Goal: Task Accomplishment & Management: Manage account settings

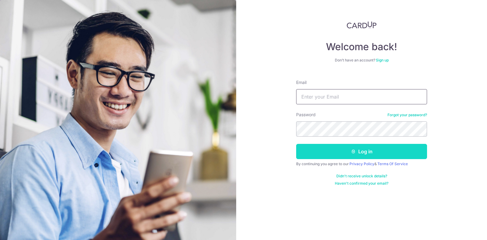
type input "[EMAIL_ADDRESS][DOMAIN_NAME]"
click at [382, 148] on button "Log in" at bounding box center [361, 151] width 131 height 15
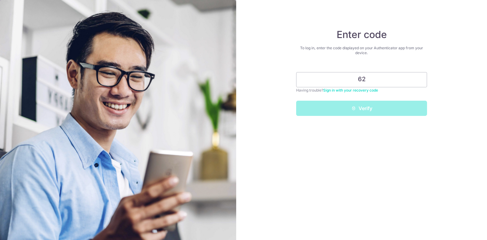
type input "6"
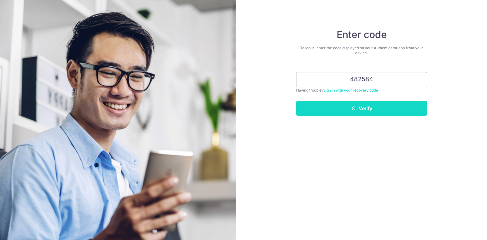
type input "482584"
click at [346, 107] on button "Verify" at bounding box center [361, 108] width 131 height 15
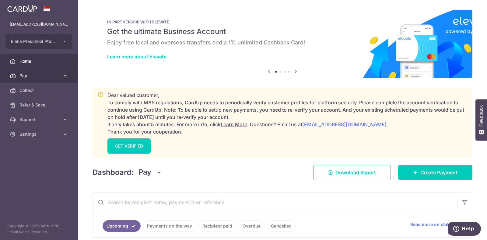
click at [47, 78] on span "Pay" at bounding box center [39, 76] width 40 height 6
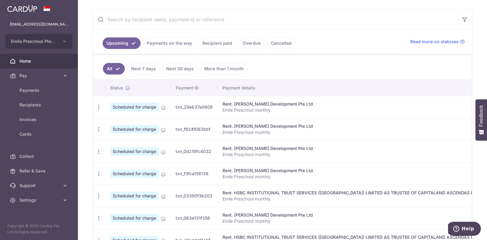
scroll to position [190, 0]
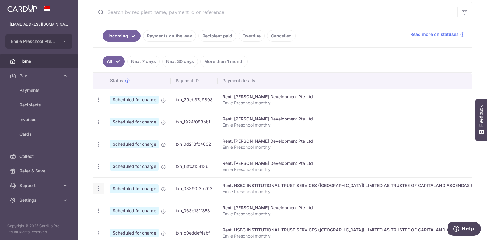
click at [100, 188] on icon "button" at bounding box center [99, 189] width 6 height 6
click at [115, 202] on span "Update payment" at bounding box center [131, 205] width 41 height 7
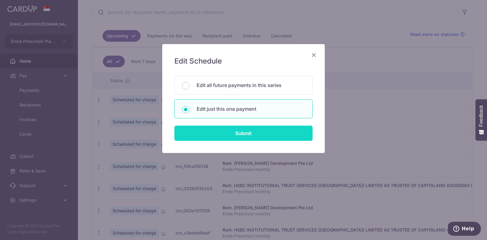
click at [244, 131] on input "Submit" at bounding box center [243, 133] width 138 height 15
radio input "true"
type input "34,779.39"
type input "0.00"
type input "01/04/2026"
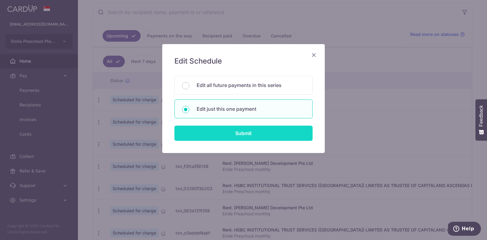
type input "Emile Preschool monthly"
type input "rent"
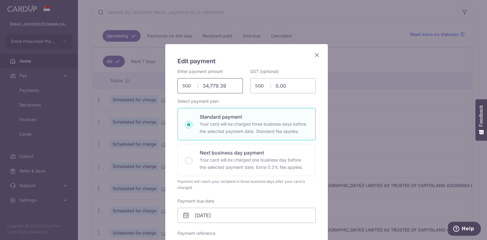
click at [224, 81] on input "34,779.39" at bounding box center [210, 85] width 65 height 15
drag, startPoint x: 228, startPoint y: 84, endPoint x: 39, endPoint y: 86, distance: 189.4
click at [39, 86] on div "Edit payment By clicking apply, you will make changes to all payments to HSBC I…" at bounding box center [243, 120] width 487 height 240
type input "36,895.22"
click at [205, 157] on p "Your card will be charged one business day before the selected payment date. Ex…" at bounding box center [254, 163] width 108 height 15
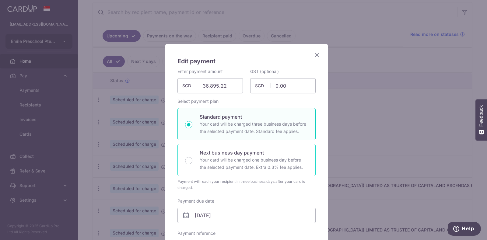
click at [192, 157] on input "Next business day payment Your card will be charged one business day before the…" at bounding box center [188, 160] width 7 height 7
radio input "false"
radio input "true"
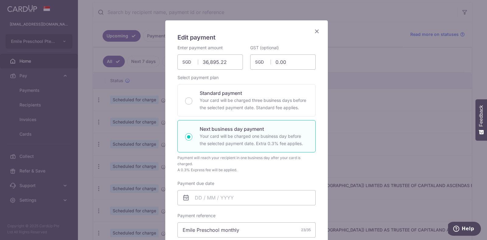
scroll to position [38, 0]
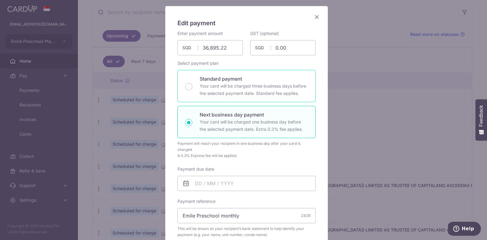
click at [240, 80] on p "Standard payment" at bounding box center [254, 78] width 108 height 7
click at [192, 83] on input "Standard payment Your card will be charged three business days before the selec…" at bounding box center [188, 86] width 7 height 7
radio input "true"
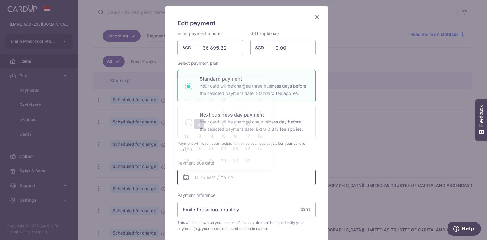
click at [245, 175] on input "Payment due date" at bounding box center [247, 177] width 138 height 15
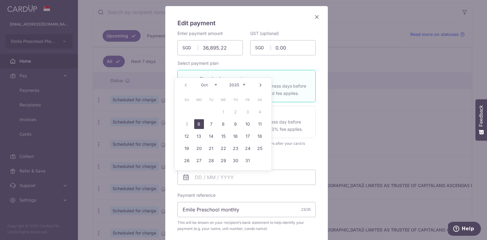
click at [199, 125] on link "6" at bounding box center [199, 124] width 10 height 10
type input "06/10/2025"
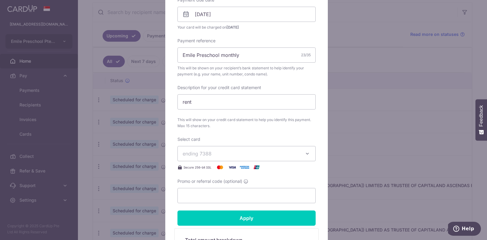
scroll to position [204, 0]
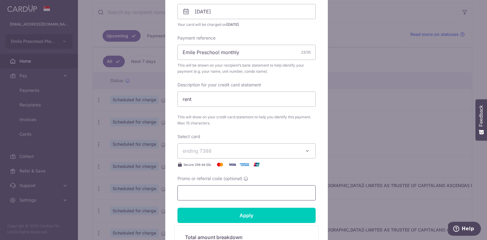
click at [202, 190] on input "Promo or referral code (optional)" at bounding box center [247, 192] width 138 height 15
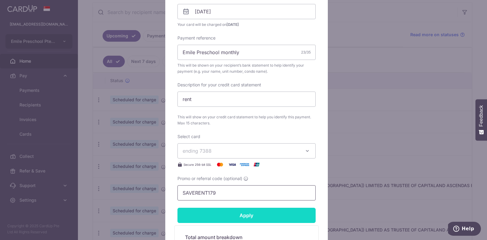
type input "SAVERENT179"
click at [268, 217] on input "Apply" at bounding box center [247, 215] width 138 height 15
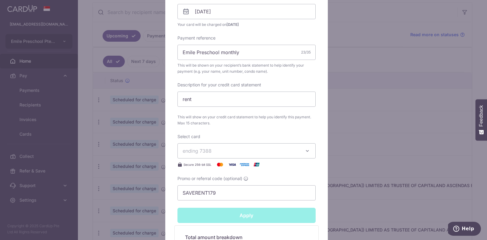
type input "Successfully Applied"
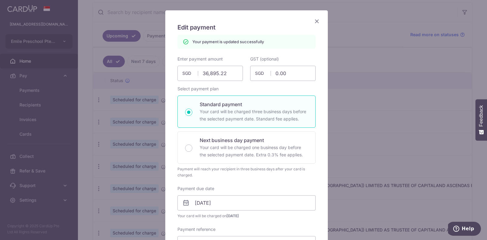
scroll to position [0, 0]
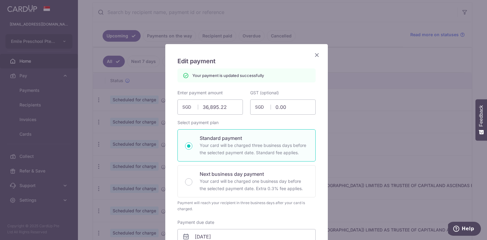
click at [313, 53] on icon "Close" at bounding box center [316, 55] width 7 height 8
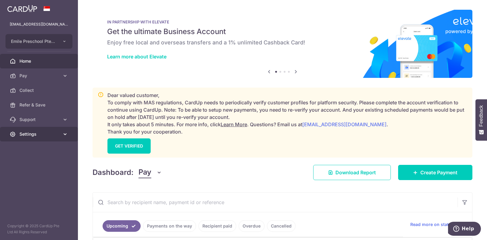
click at [47, 135] on span "Settings" at bounding box center [39, 134] width 40 height 6
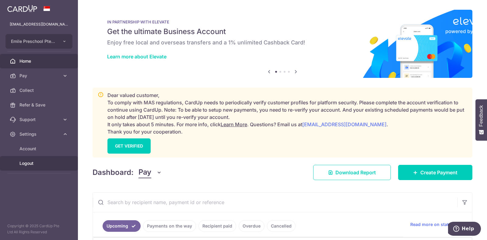
click at [43, 163] on span "Logout" at bounding box center [39, 163] width 40 height 6
